Goal: Information Seeking & Learning: Learn about a topic

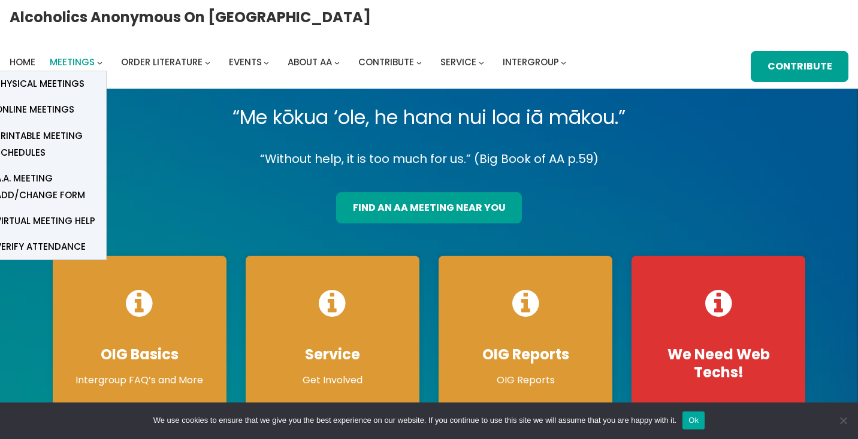
click at [95, 56] on span "Meetings" at bounding box center [72, 62] width 45 height 13
click at [84, 75] on span "Physical Meetings" at bounding box center [39, 83] width 89 height 17
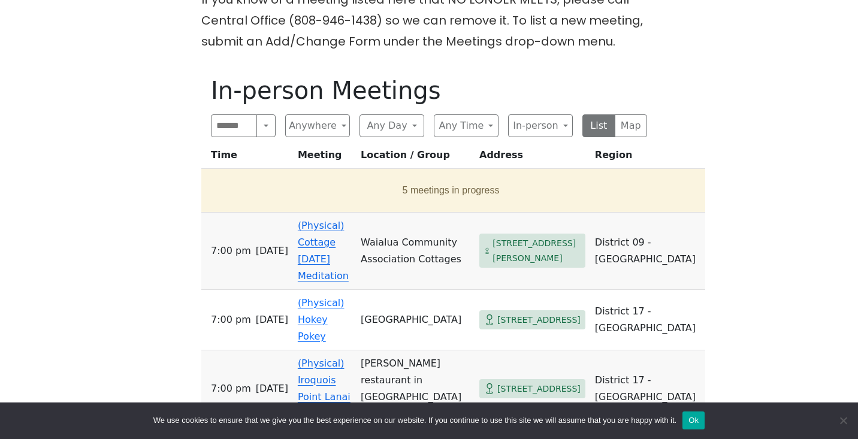
scroll to position [469, 0]
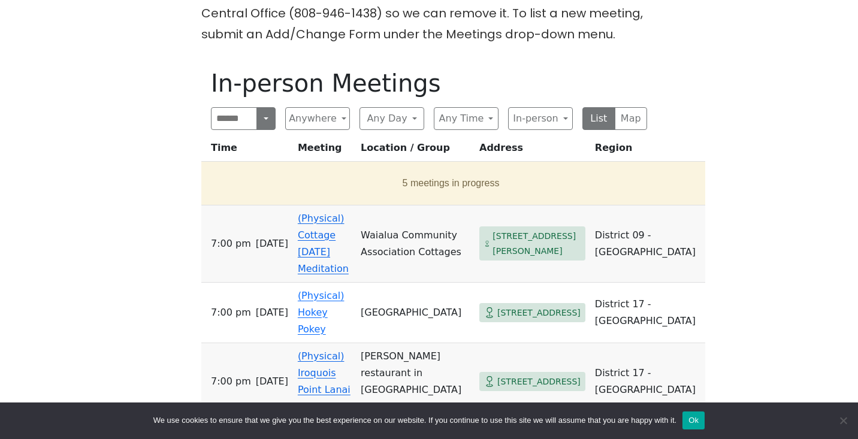
click at [269, 119] on button "Search" at bounding box center [265, 118] width 19 height 23
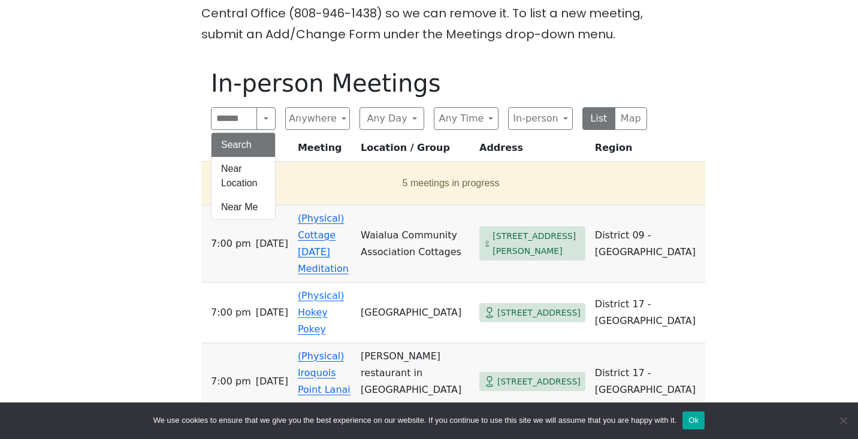
click at [356, 141] on th "Meeting" at bounding box center [324, 151] width 63 height 22
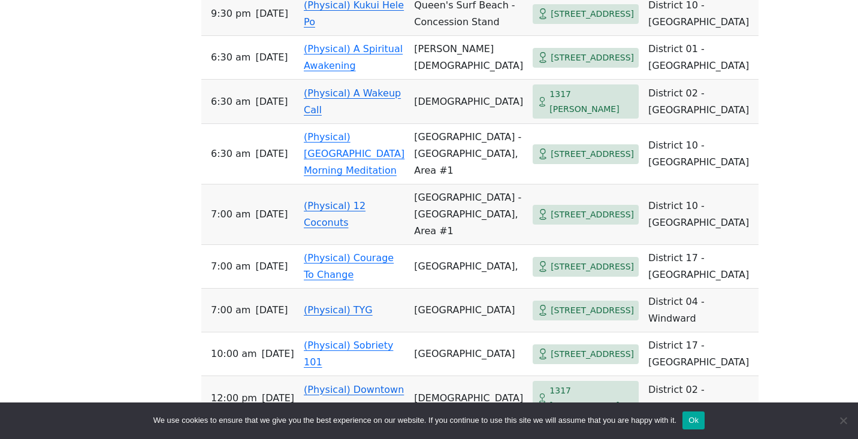
scroll to position [1111, 0]
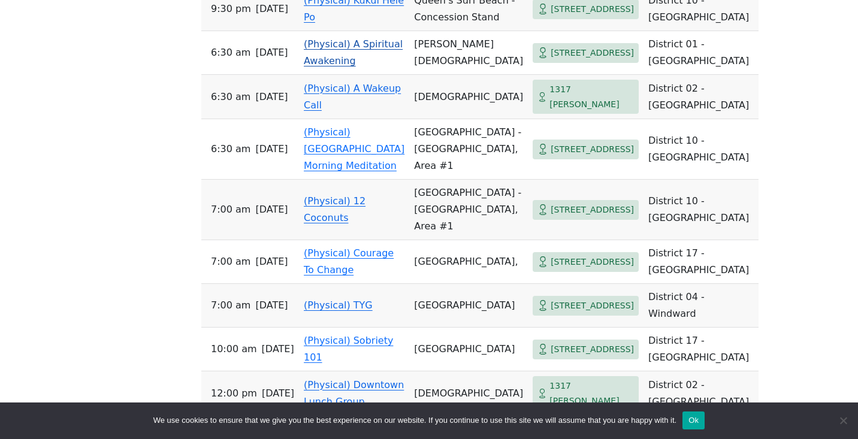
click at [344, 66] on link "(Physical) A Spiritual Awakening" at bounding box center [353, 52] width 99 height 28
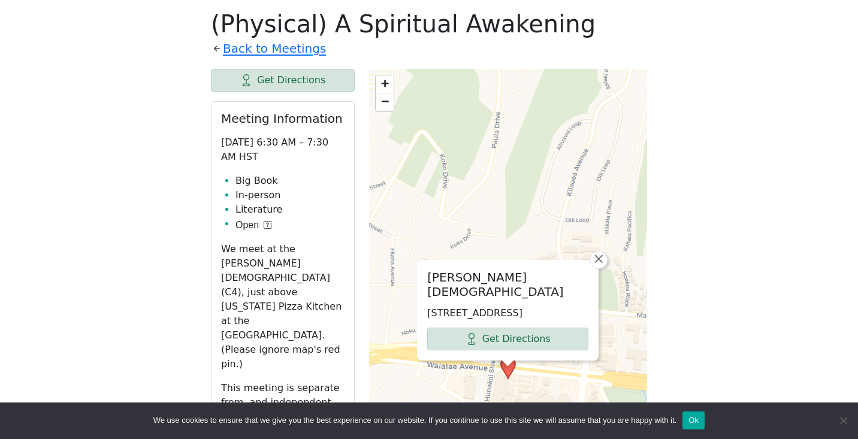
scroll to position [1111, 0]
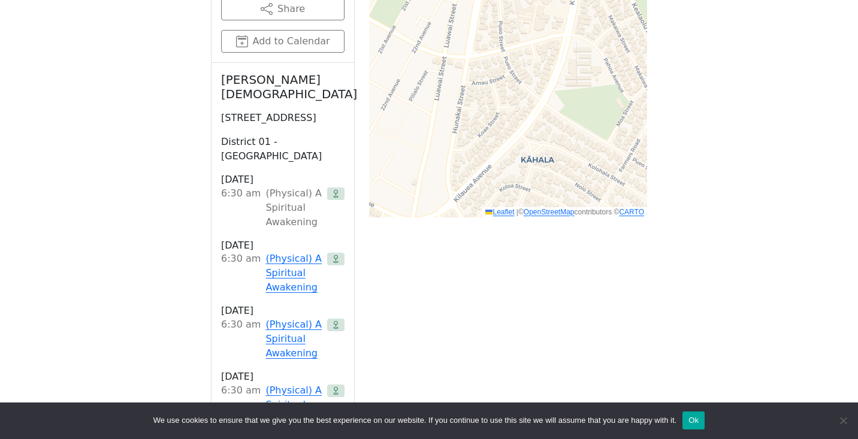
scroll to position [1111, 0]
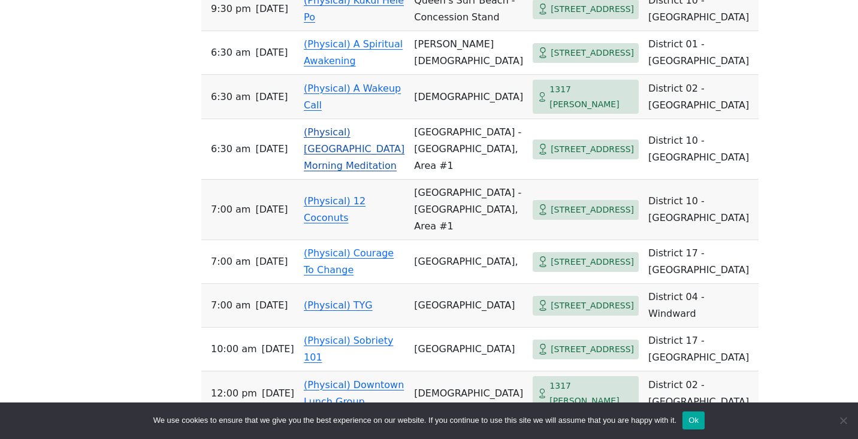
click at [264, 158] on span "[DATE]" at bounding box center [271, 149] width 32 height 17
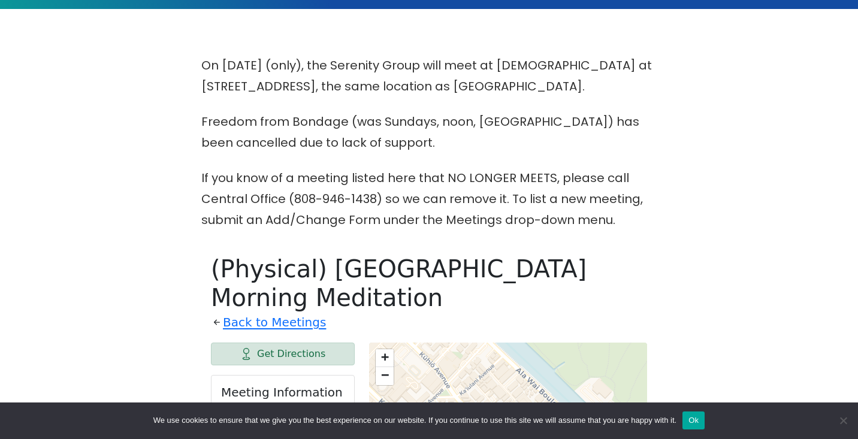
scroll to position [282, 0]
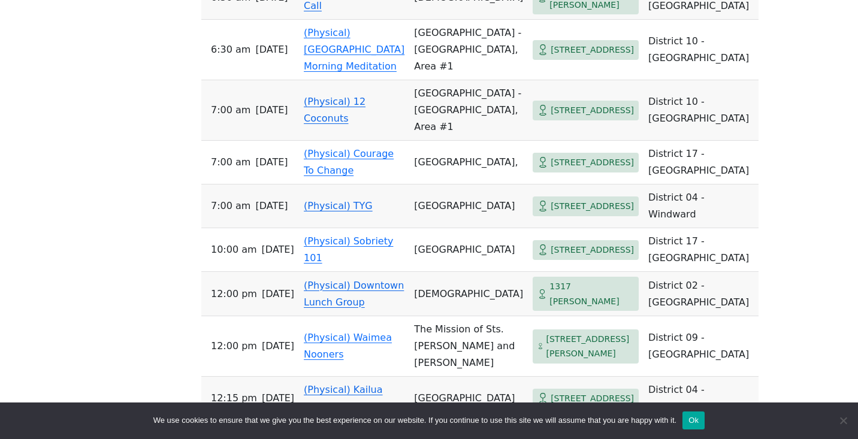
scroll to position [1211, 0]
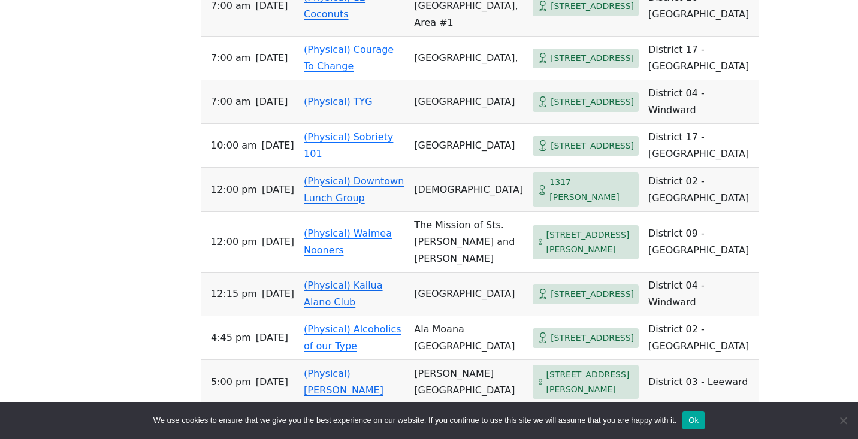
click at [334, 107] on link "(Physical) TYG" at bounding box center [338, 101] width 69 height 11
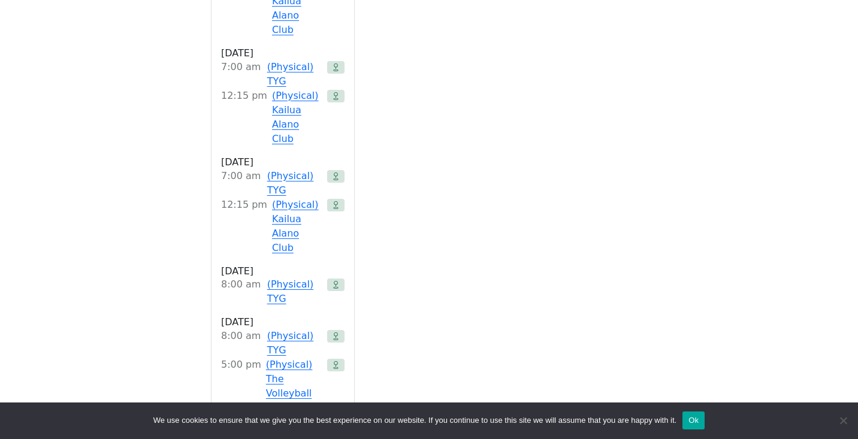
scroll to position [1314, 0]
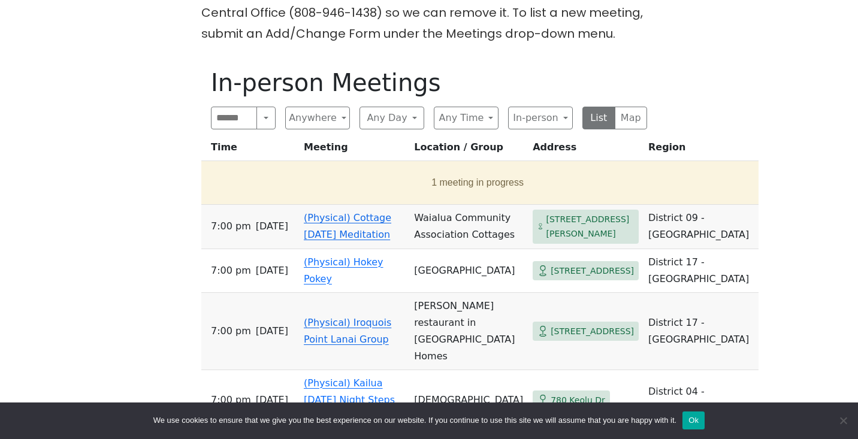
scroll to position [487, 0]
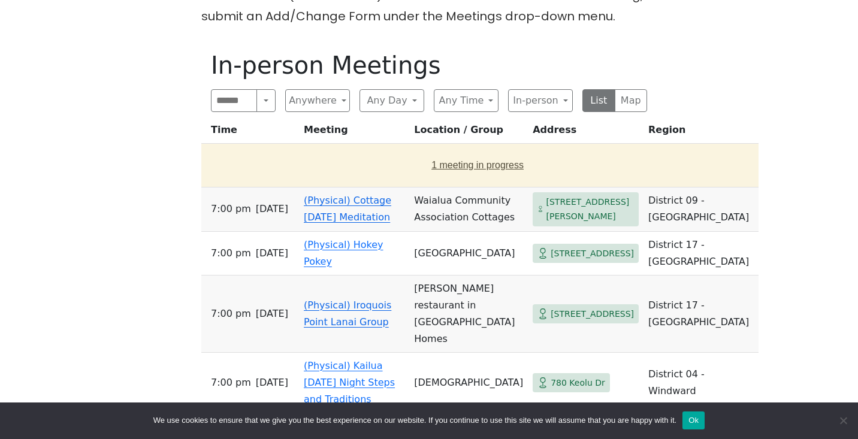
click at [424, 167] on button "1 meeting in progress" at bounding box center [477, 166] width 543 height 34
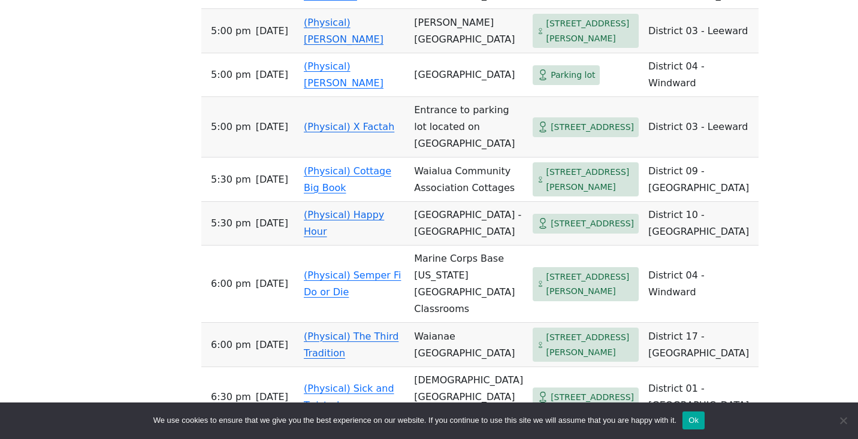
scroll to position [1666, 0]
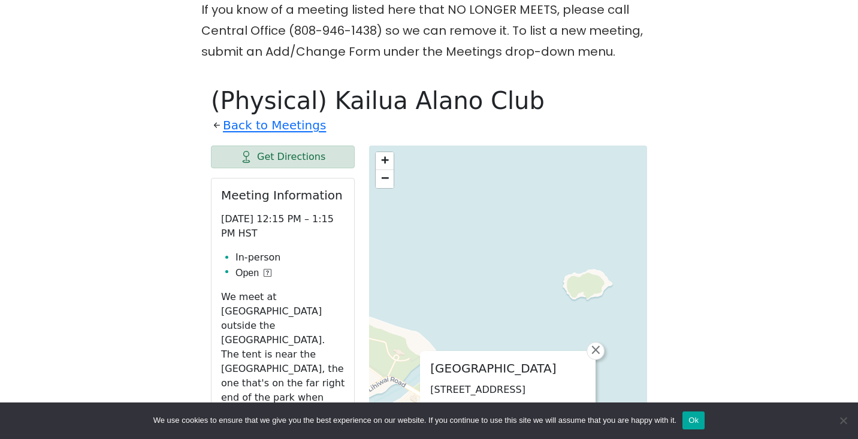
scroll to position [453, 0]
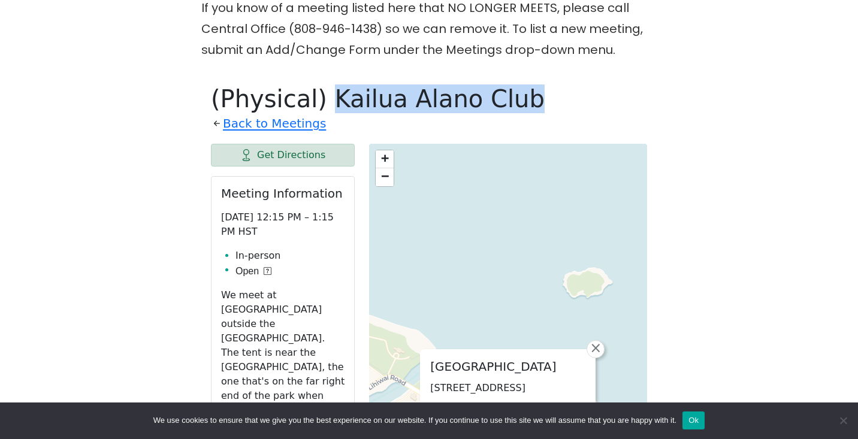
drag, startPoint x: 483, startPoint y: 100, endPoint x: 314, endPoint y: 107, distance: 169.1
click at [314, 107] on h1 "(Physical) Kailua Alano Club" at bounding box center [429, 98] width 436 height 29
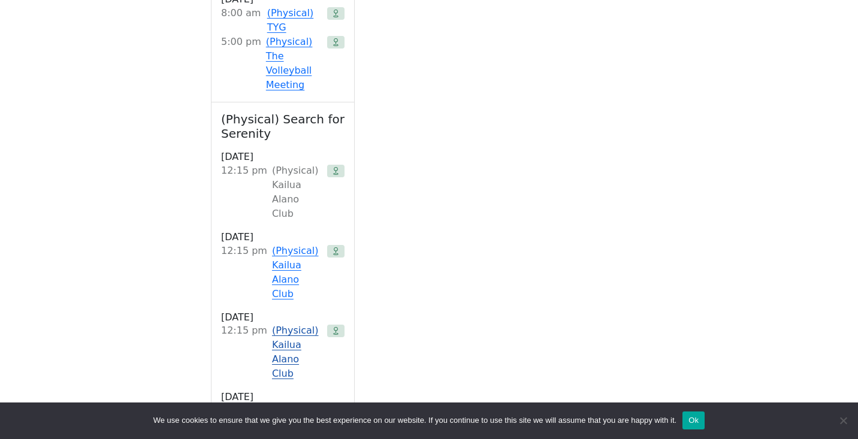
scroll to position [1720, 0]
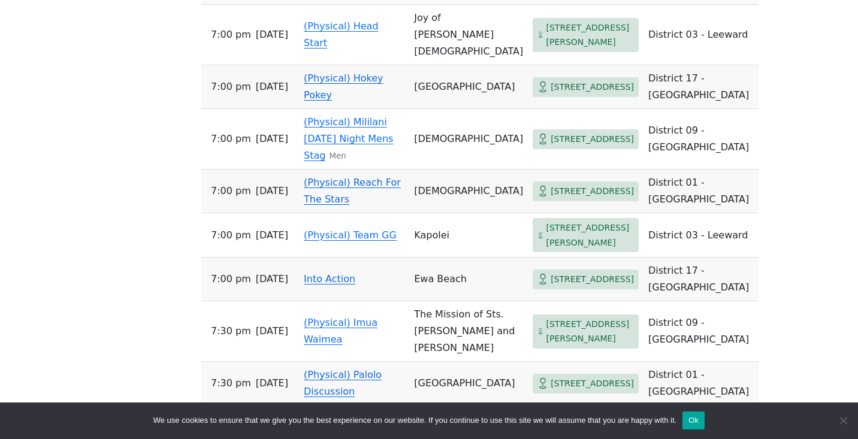
scroll to position [2131, 0]
